Goal: Information Seeking & Learning: Learn about a topic

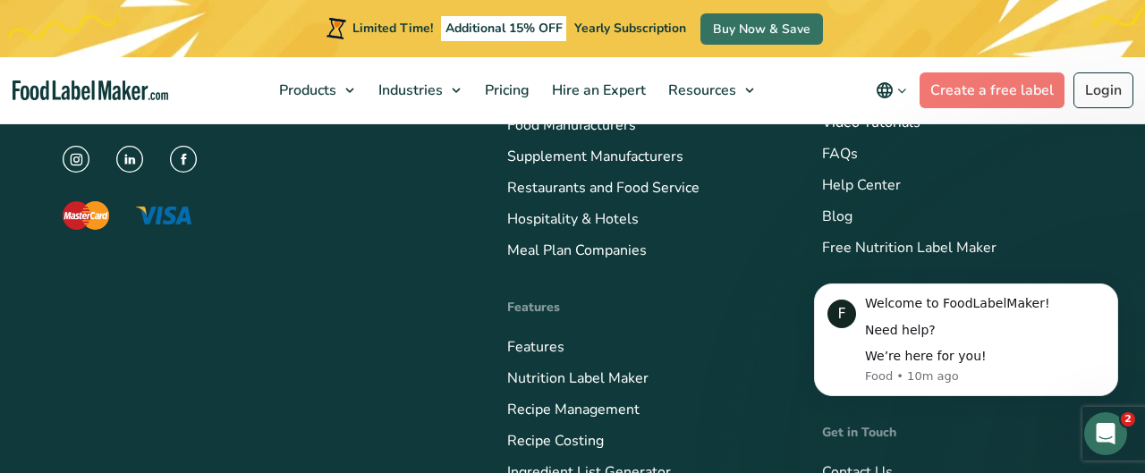
scroll to position [7461, 0]
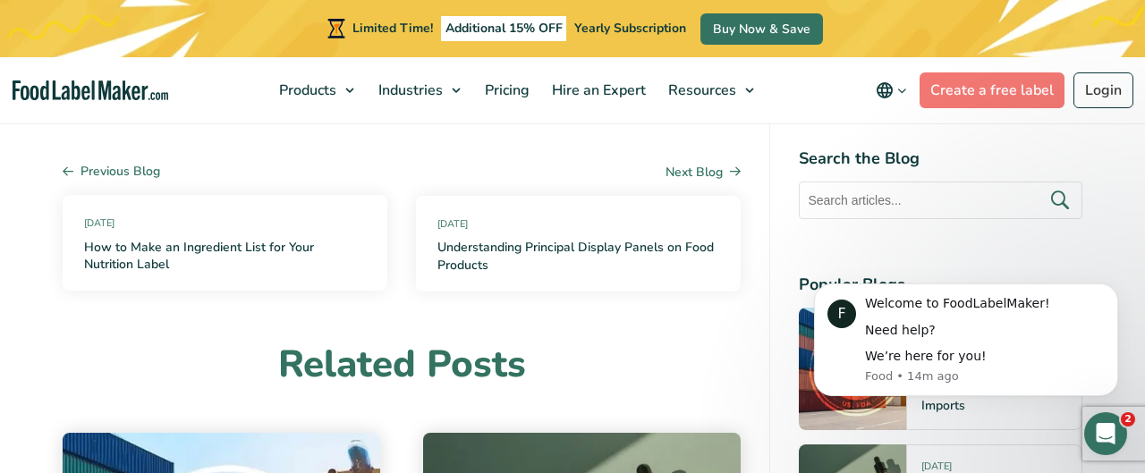
scroll to position [15587, 0]
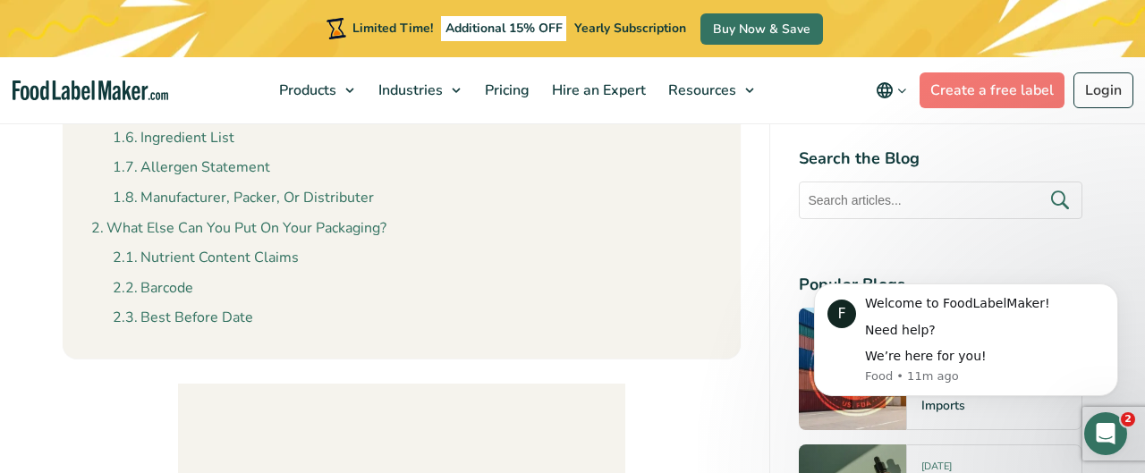
scroll to position [1152, 0]
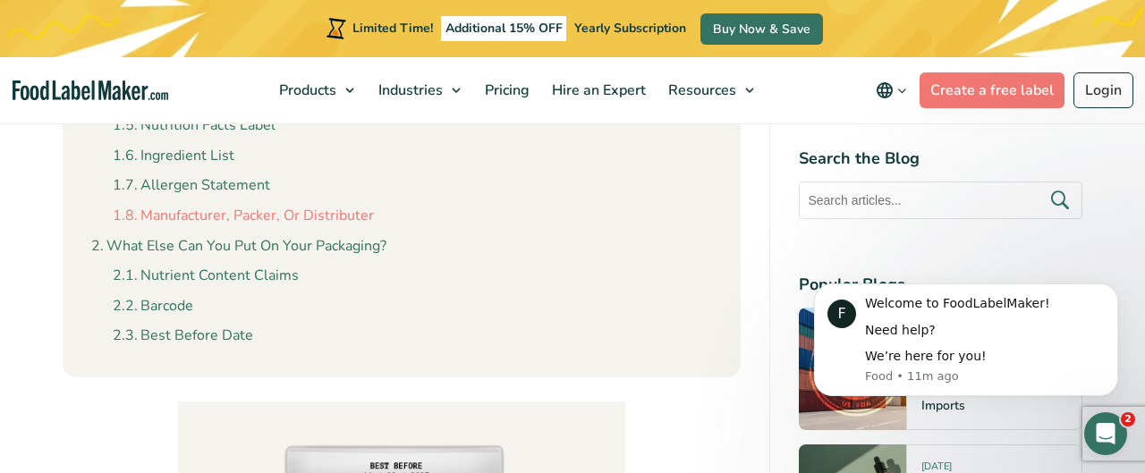
click at [347, 220] on link "Manufacturer, Packer, Or Distributer" at bounding box center [243, 216] width 261 height 23
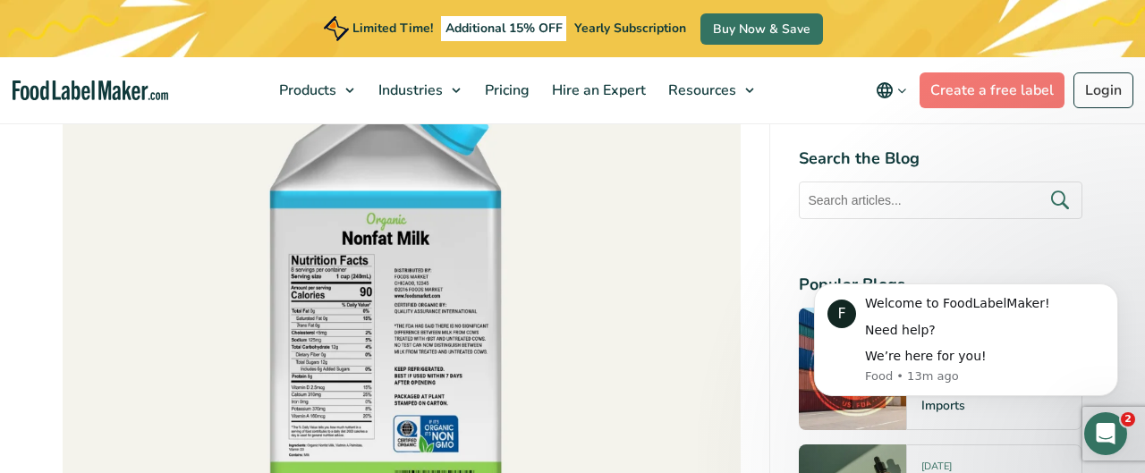
scroll to position [13243, 0]
